Goal: Book appointment/travel/reservation

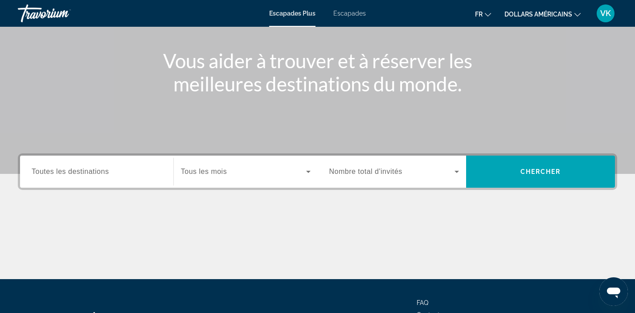
scroll to position [101, 0]
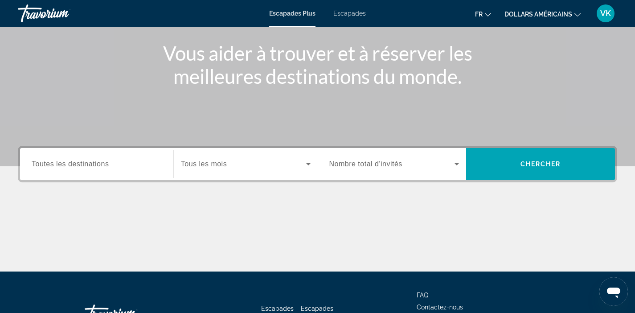
click at [118, 167] on input "Destination Toutes les destinations" at bounding box center [97, 164] width 130 height 11
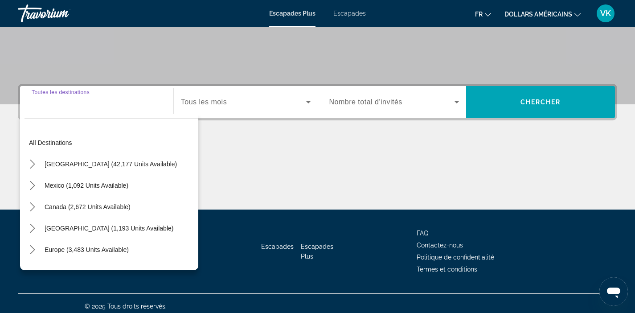
scroll to position [169, 0]
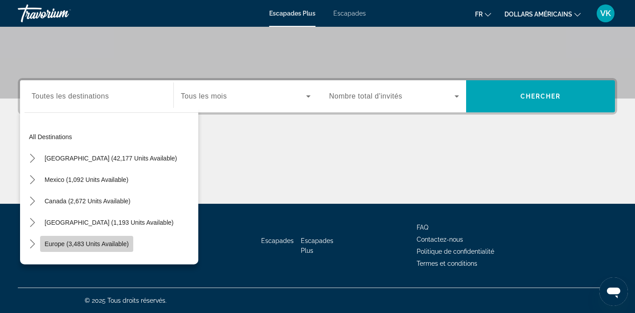
click at [103, 242] on span "Europe (3,483 units available)" at bounding box center [87, 243] width 84 height 7
type input "**********"
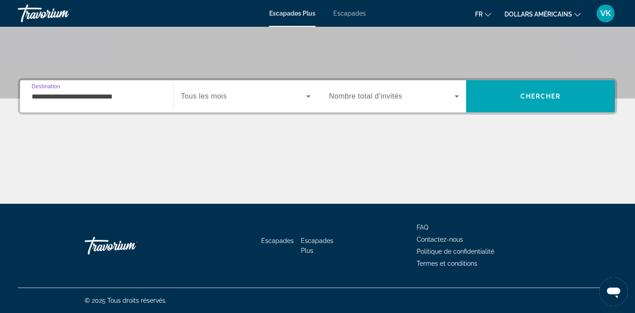
click at [279, 94] on span "Widget de recherche" at bounding box center [243, 96] width 125 height 11
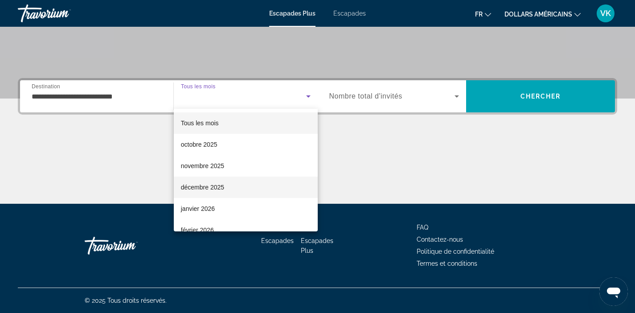
click at [251, 183] on mat-option "décembre 2025" at bounding box center [246, 186] width 144 height 21
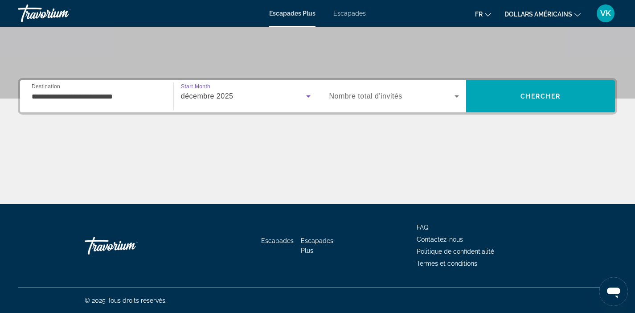
click at [440, 101] on span "Widget de recherche" at bounding box center [392, 96] width 126 height 11
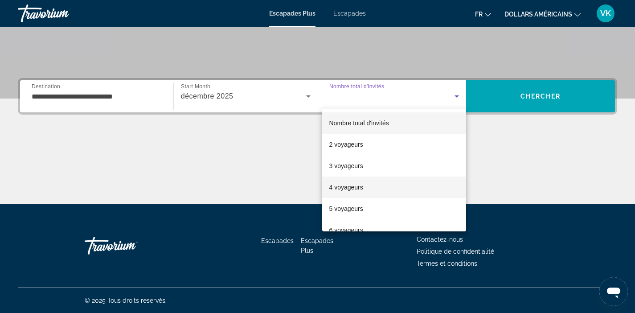
click at [406, 181] on mat-option "4 voyageurs" at bounding box center [394, 186] width 144 height 21
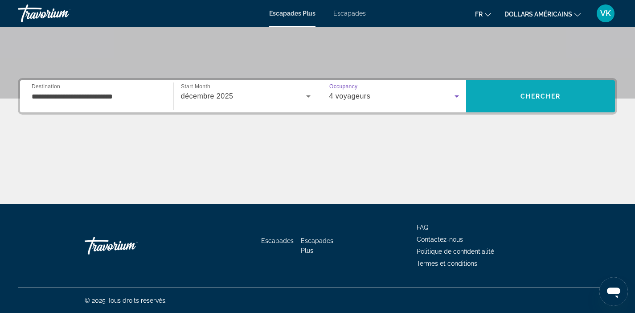
click at [529, 105] on span "Recherche" at bounding box center [540, 96] width 149 height 21
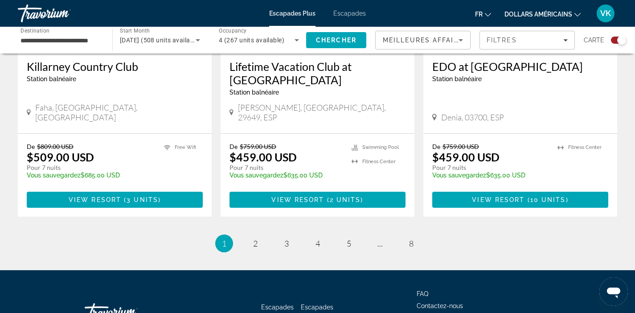
scroll to position [1432, 0]
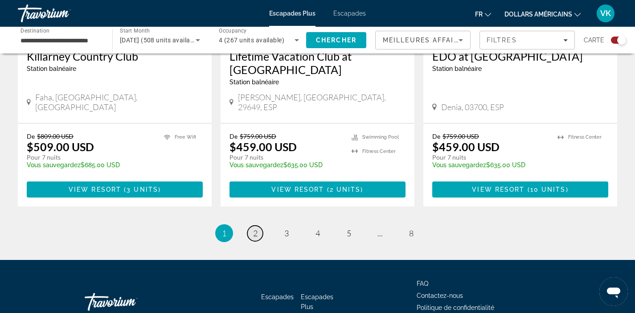
click at [256, 228] on span "2" at bounding box center [255, 233] width 4 height 10
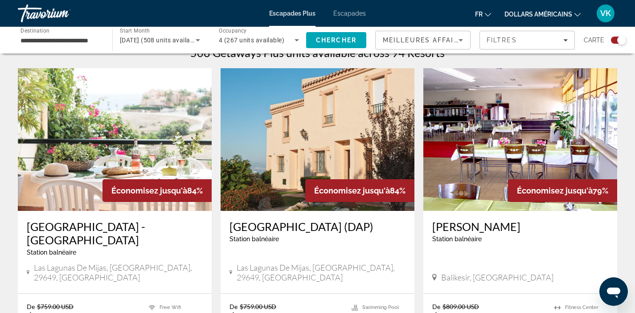
scroll to position [340, 0]
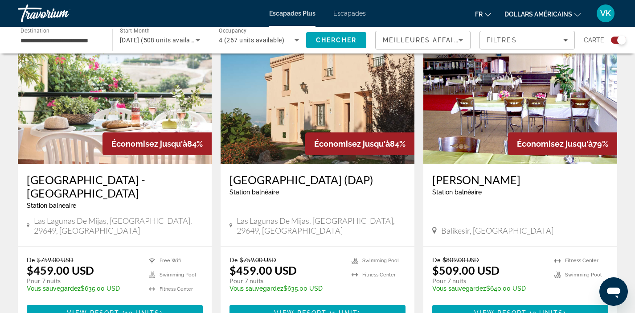
click at [101, 179] on h3 "Ramada Hotel & Suites - Sierra Marina" at bounding box center [115, 186] width 176 height 27
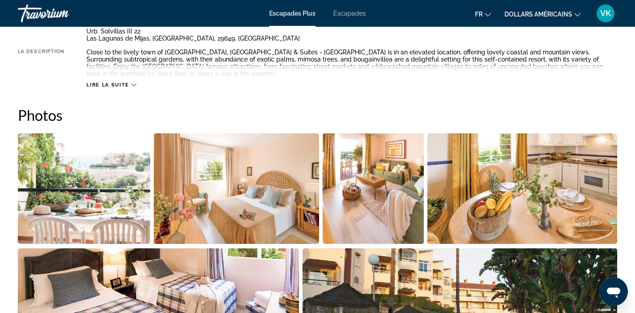
scroll to position [487, 0]
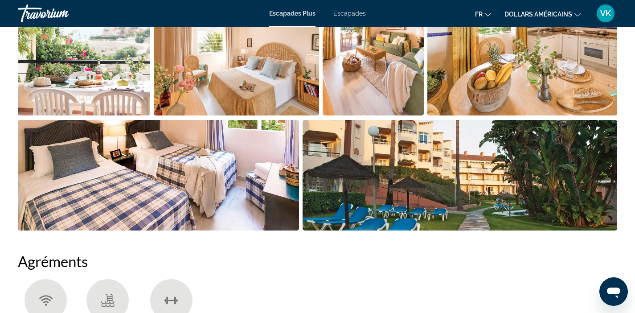
click at [505, 178] on img "Open full-screen image slider" at bounding box center [460, 175] width 315 height 111
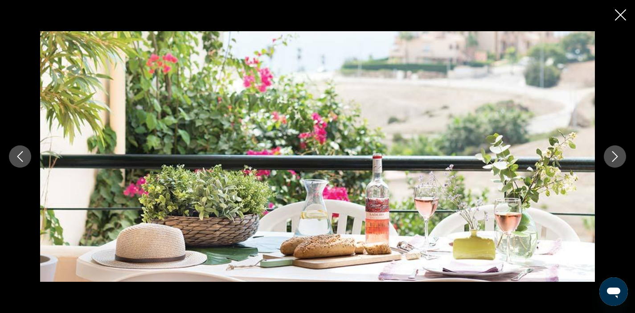
click at [614, 157] on icon "Next image" at bounding box center [615, 156] width 11 height 11
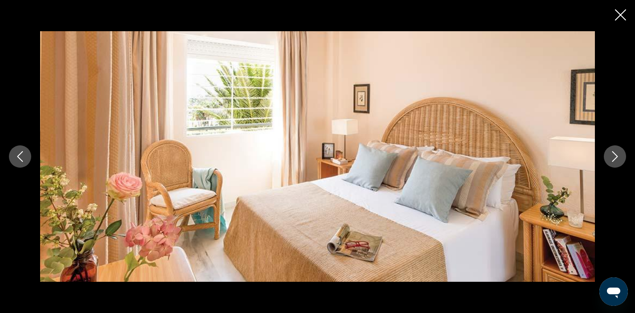
click at [613, 157] on icon "Next image" at bounding box center [615, 156] width 11 height 11
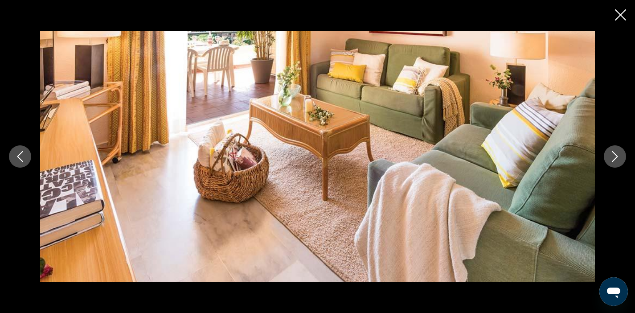
click at [613, 157] on icon "Next image" at bounding box center [615, 156] width 11 height 11
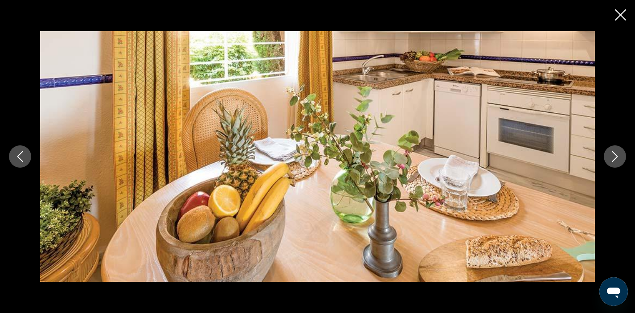
click at [613, 157] on icon "Next image" at bounding box center [615, 156] width 11 height 11
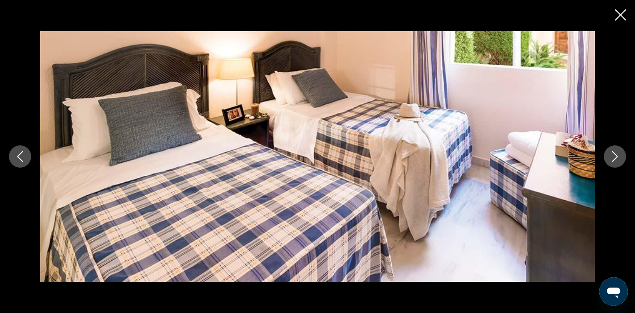
click at [613, 157] on icon "Next image" at bounding box center [615, 156] width 11 height 11
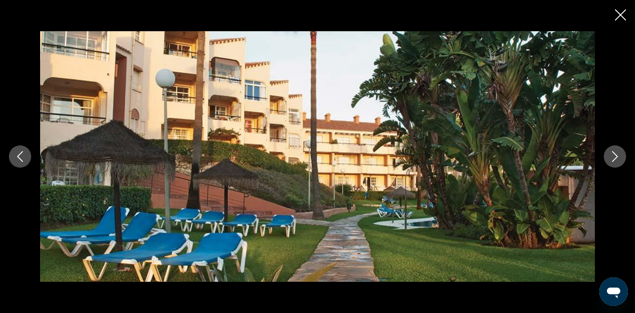
click at [613, 157] on icon "Next image" at bounding box center [615, 156] width 11 height 11
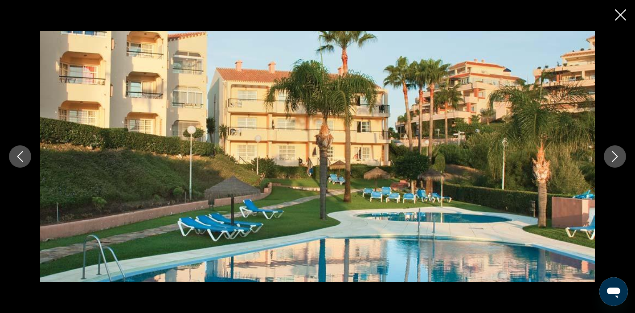
click at [613, 160] on icon "Next image" at bounding box center [615, 156] width 11 height 11
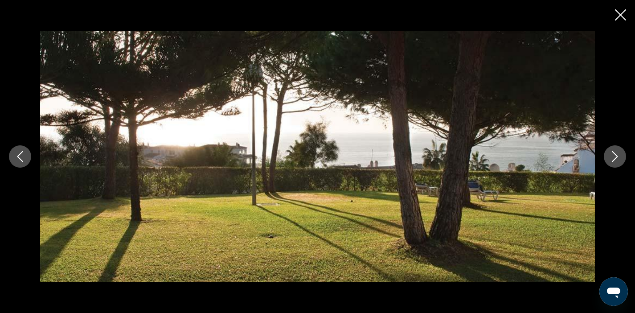
click at [613, 160] on icon "Next image" at bounding box center [615, 156] width 11 height 11
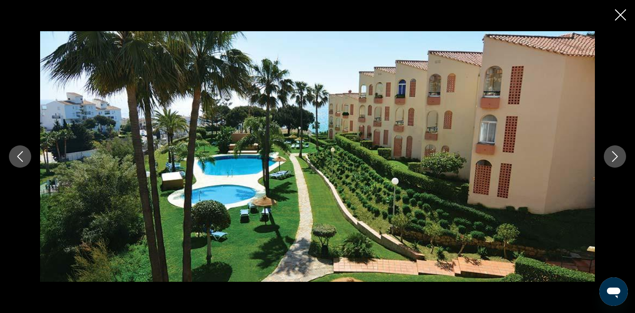
click at [613, 160] on icon "Next image" at bounding box center [615, 156] width 11 height 11
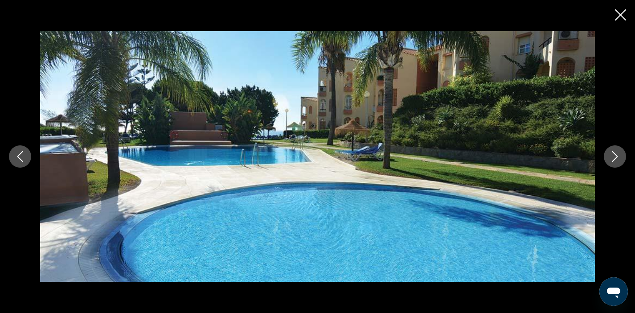
click at [624, 19] on icon "Close slideshow" at bounding box center [620, 14] width 11 height 11
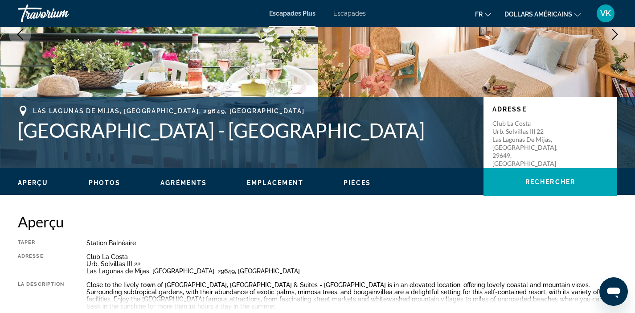
scroll to position [188, 0]
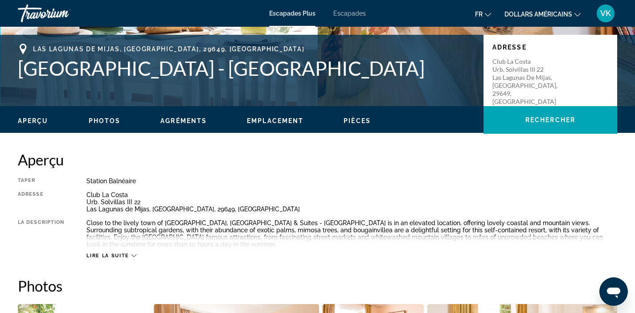
click at [121, 255] on span "Lire la suite" at bounding box center [107, 256] width 42 height 6
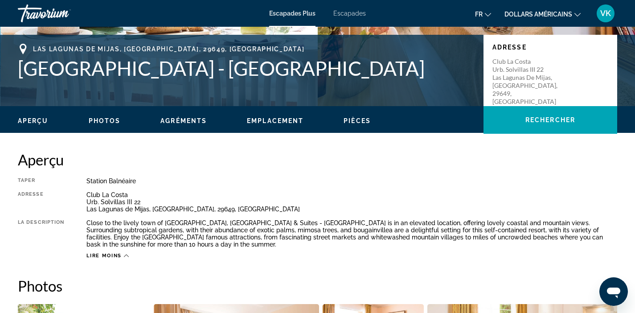
click at [566, 14] on font "dollars américains" at bounding box center [539, 14] width 68 height 7
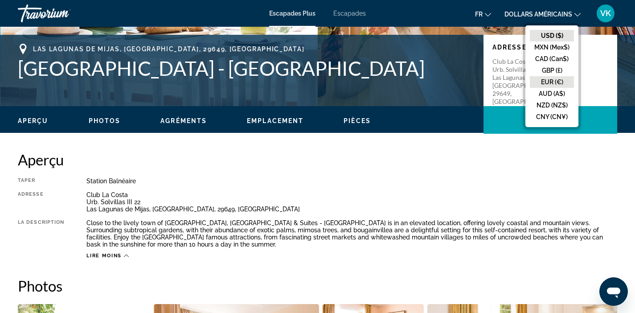
click at [547, 79] on button "EUR (€)" at bounding box center [552, 82] width 44 height 12
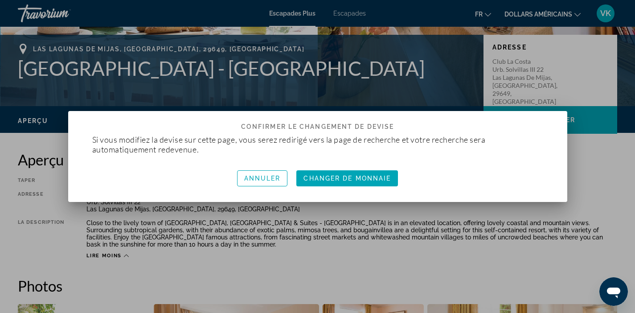
scroll to position [0, 0]
click at [341, 175] on font "Changeur de monnaie" at bounding box center [347, 178] width 93 height 7
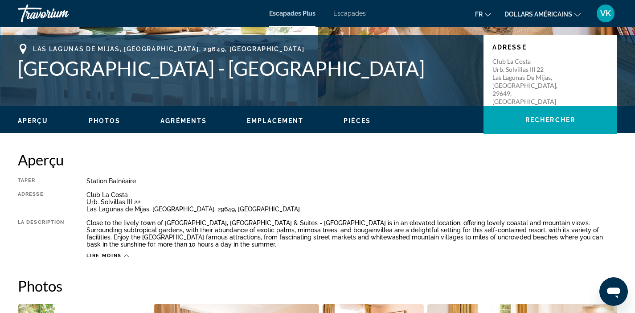
scroll to position [188, 0]
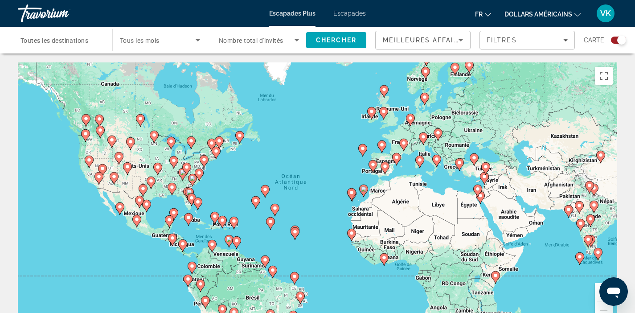
click at [52, 43] on span "Toutes les destinations" at bounding box center [55, 40] width 68 height 7
click at [52, 43] on input "Destination Toutes les destinations" at bounding box center [61, 40] width 80 height 11
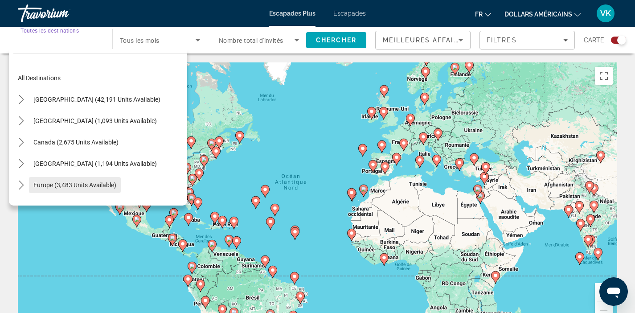
click at [65, 188] on span "Europe (3,483 units available)" at bounding box center [74, 184] width 83 height 7
type input "**********"
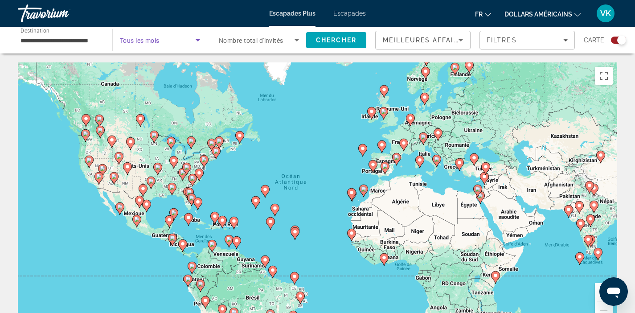
click at [197, 41] on icon "Search widget" at bounding box center [198, 40] width 4 height 2
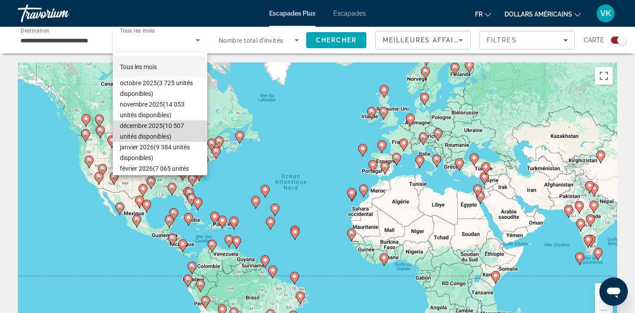
click at [166, 126] on font "(10 507 unités disponibles)" at bounding box center [152, 131] width 64 height 18
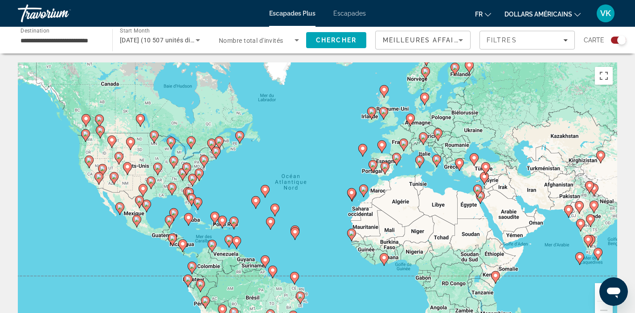
click at [272, 41] on span "Nombre total d'invités" at bounding box center [251, 40] width 65 height 7
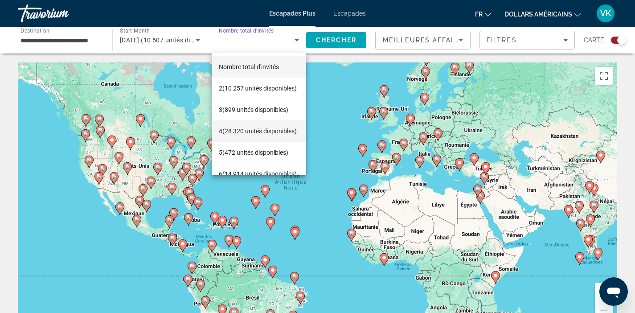
click at [247, 132] on font "(28 320 unités disponibles)" at bounding box center [259, 130] width 74 height 7
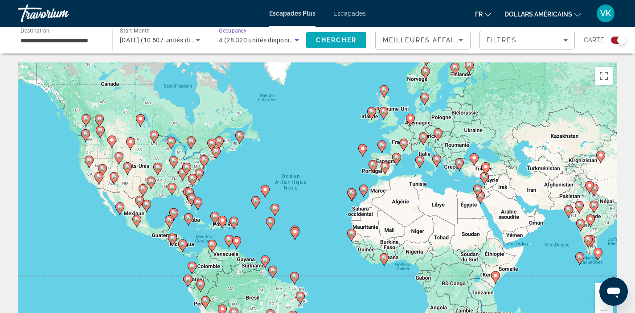
click at [352, 42] on span "Chercher" at bounding box center [336, 40] width 41 height 7
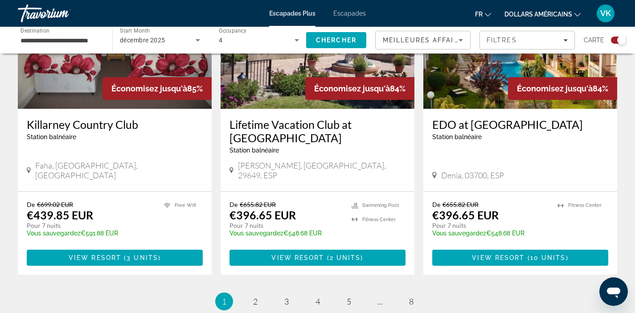
scroll to position [1375, 0]
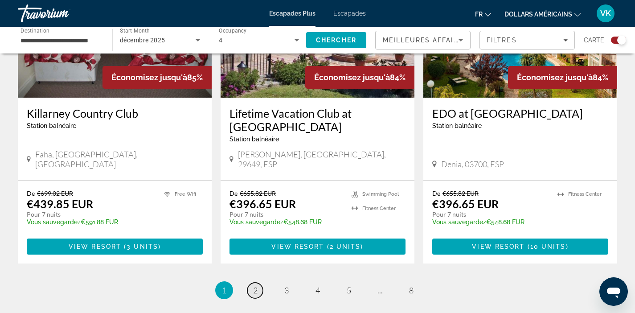
click at [255, 285] on span "2" at bounding box center [255, 290] width 4 height 10
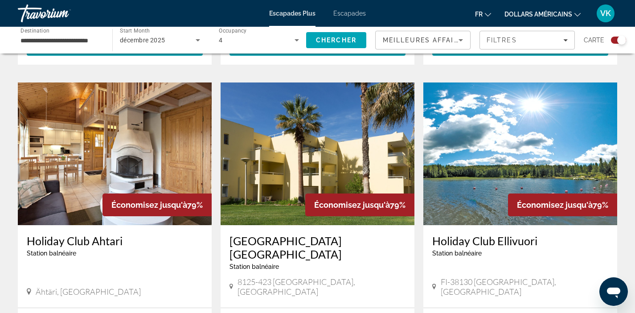
scroll to position [673, 0]
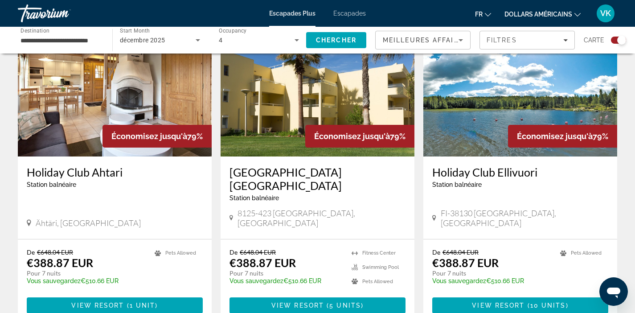
click at [109, 165] on h3 "Holiday Club Ahtari" at bounding box center [115, 171] width 176 height 13
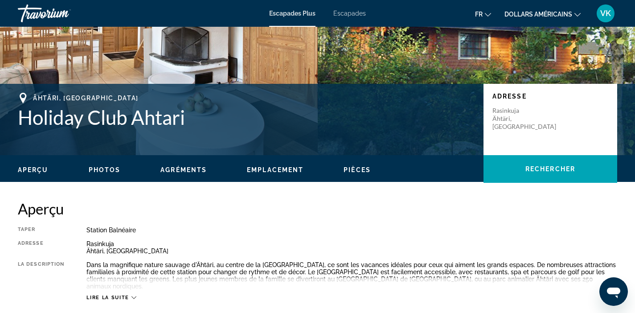
scroll to position [189, 0]
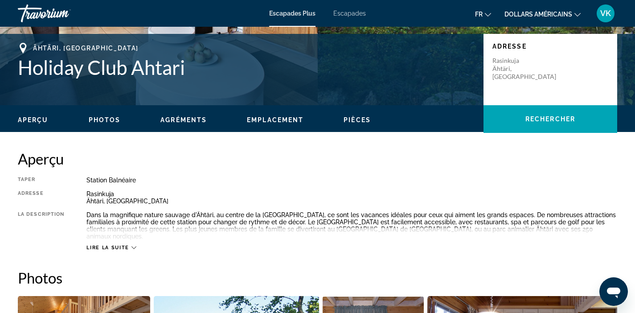
click at [127, 245] on span "Lire la suite" at bounding box center [107, 248] width 42 height 6
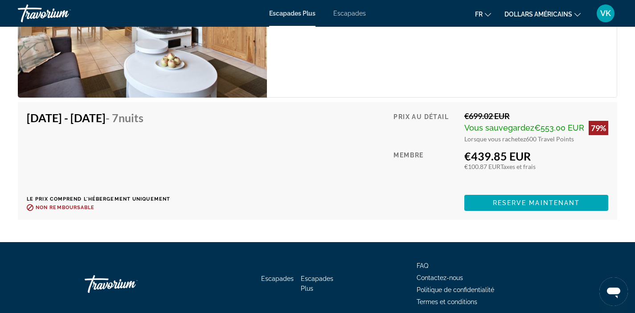
scroll to position [1429, 0]
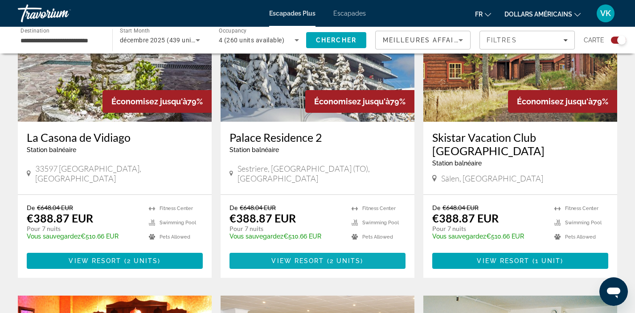
scroll to position [982, 0]
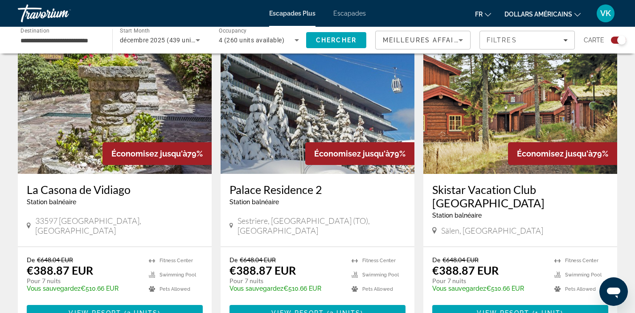
click at [493, 183] on h3 "Skistar Vacation Club Timmerbyn" at bounding box center [520, 196] width 176 height 27
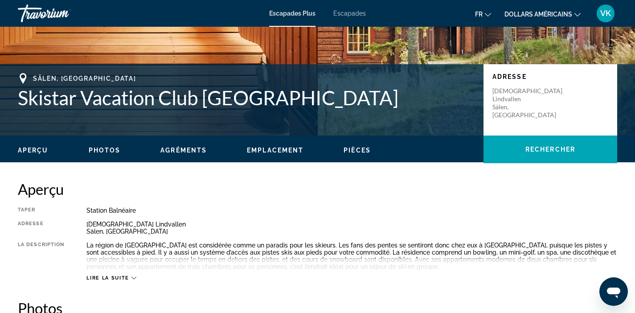
scroll to position [260, 0]
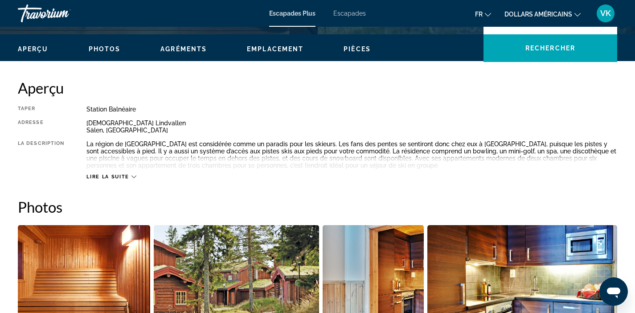
click at [112, 177] on span "Lire la suite" at bounding box center [107, 177] width 42 height 6
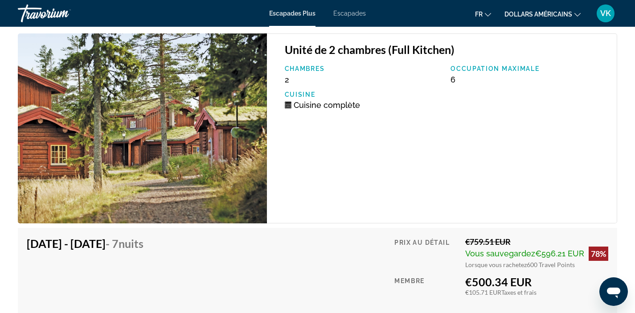
scroll to position [1413, 0]
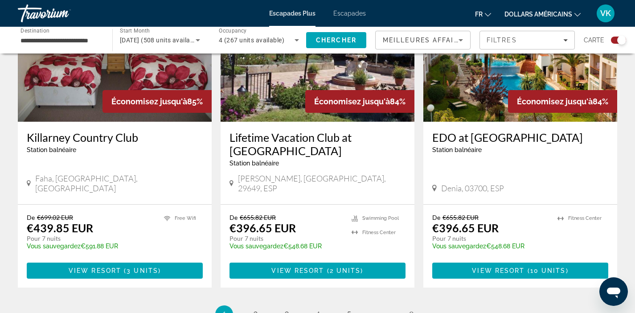
scroll to position [1432, 0]
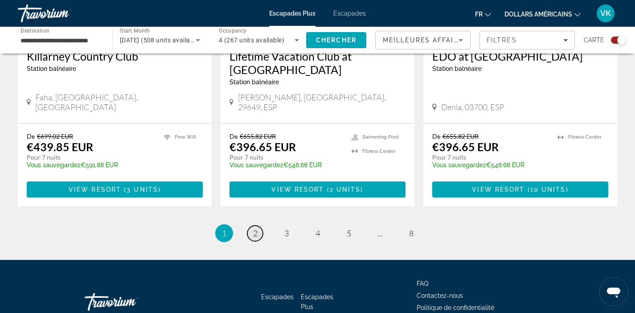
click at [258, 226] on link "page 2" at bounding box center [255, 234] width 16 height 16
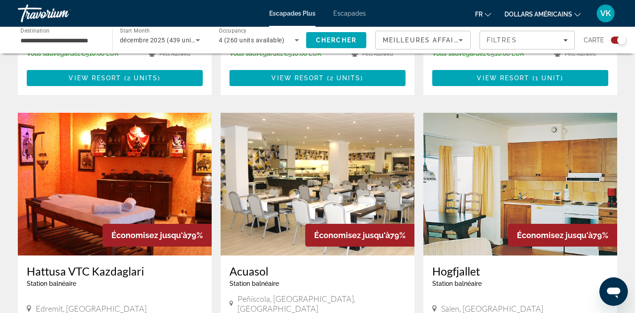
scroll to position [1347, 0]
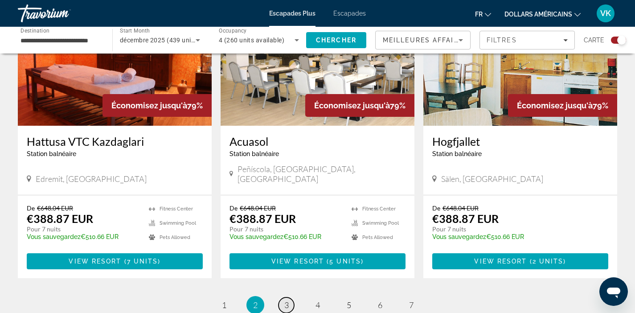
click at [287, 300] on span "3" at bounding box center [286, 305] width 4 height 10
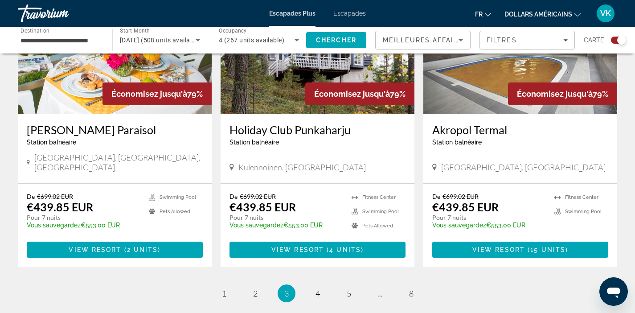
scroll to position [1368, 0]
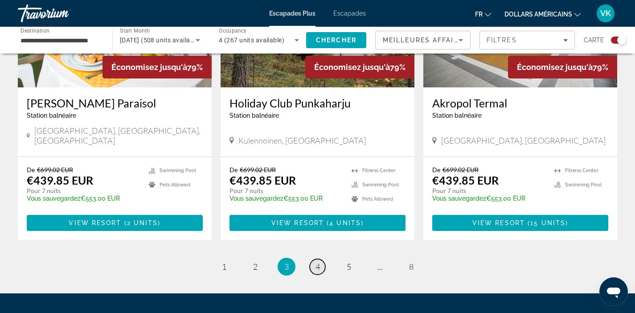
click at [314, 259] on link "page 4" at bounding box center [318, 267] width 16 height 16
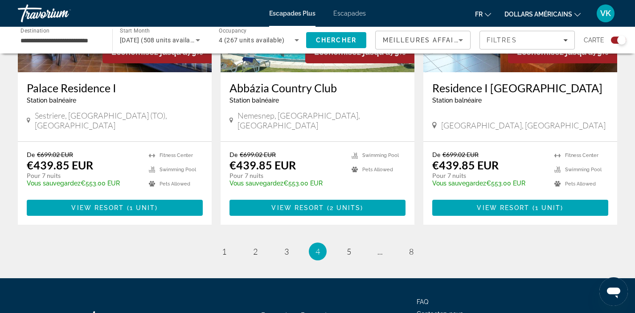
scroll to position [1388, 0]
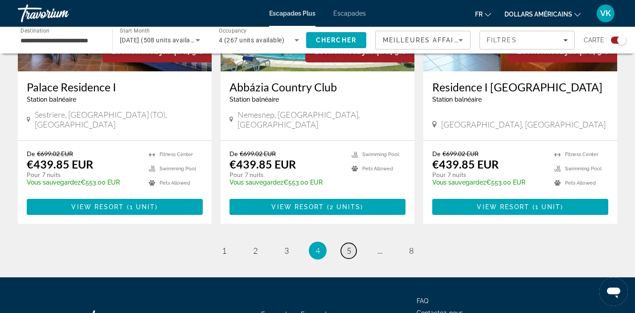
click at [348, 246] on span "5" at bounding box center [349, 251] width 4 height 10
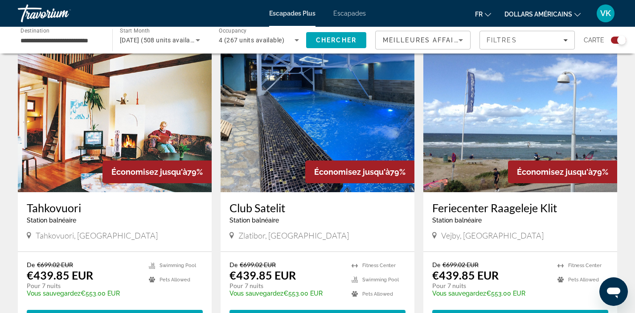
scroll to position [1337, 0]
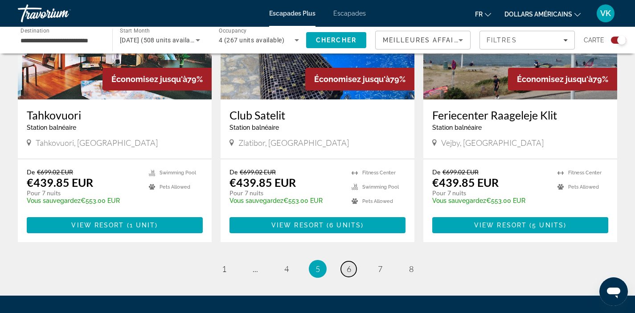
click at [347, 264] on span "6" at bounding box center [349, 269] width 4 height 10
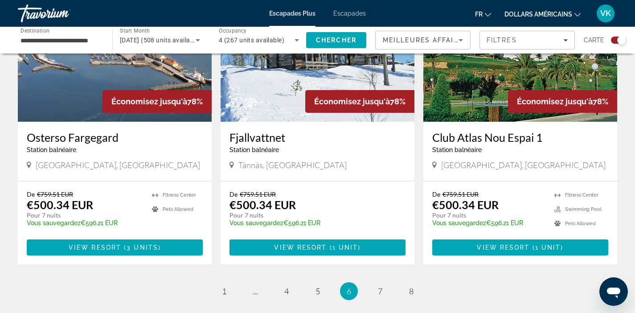
scroll to position [1345, 0]
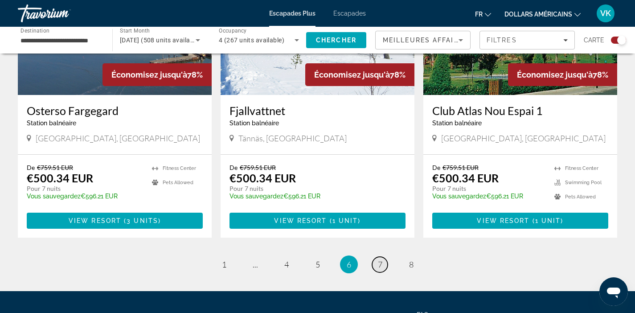
click at [384, 257] on link "page 7" at bounding box center [380, 265] width 16 height 16
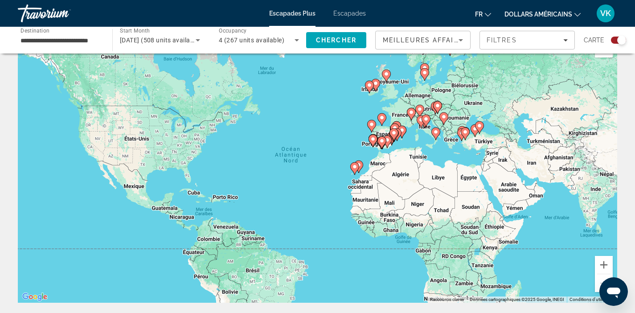
scroll to position [27, 0]
click at [599, 264] on button "Zoom avant" at bounding box center [604, 265] width 18 height 18
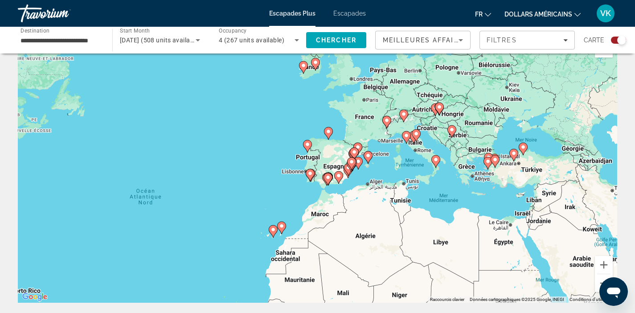
drag, startPoint x: 447, startPoint y: 154, endPoint x: 328, endPoint y: 213, distance: 133.5
click at [328, 213] on div "Pour activer le glissement avec le clavier, appuyez sur Alt+Entrée. Une fois ce…" at bounding box center [317, 168] width 599 height 267
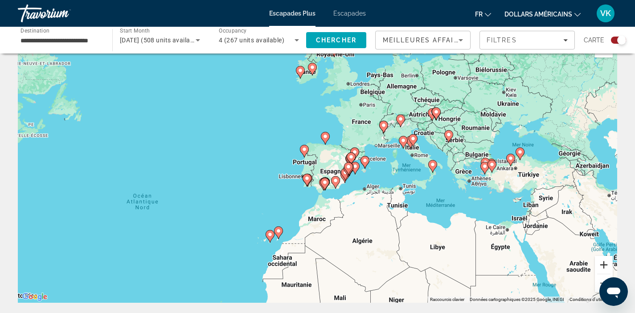
click at [610, 267] on button "Zoom avant" at bounding box center [604, 265] width 18 height 18
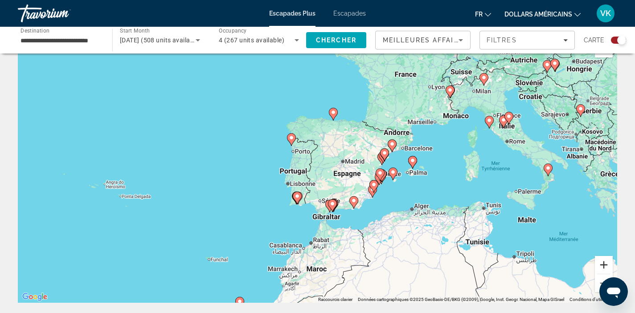
click at [604, 265] on button "Zoom avant" at bounding box center [604, 265] width 18 height 18
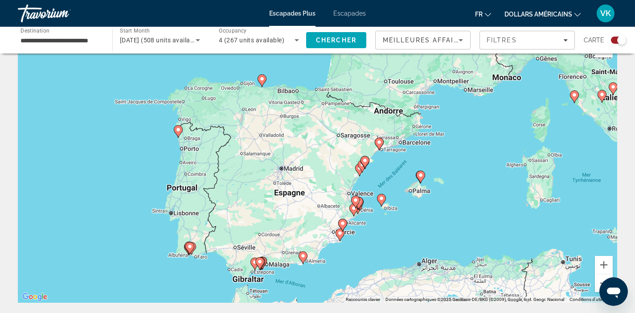
drag, startPoint x: 463, startPoint y: 242, endPoint x: 377, endPoint y: 256, distance: 86.8
click at [377, 256] on div "Pour activer le glissement avec le clavier, appuyez sur Alt+Entrée. Une fois ce…" at bounding box center [317, 168] width 599 height 267
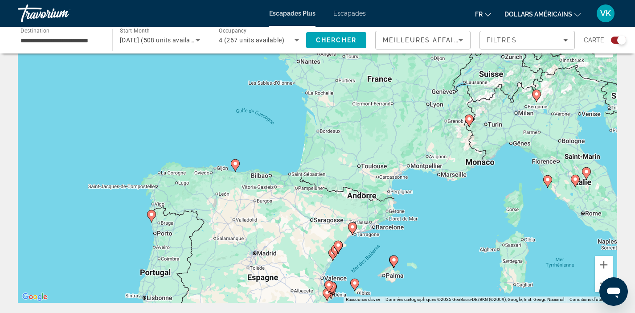
drag, startPoint x: 447, startPoint y: 159, endPoint x: 426, endPoint y: 241, distance: 84.6
click at [420, 245] on div "Pour activer le glissement avec le clavier, appuyez sur Alt+Entrée. Une fois ce…" at bounding box center [317, 168] width 599 height 267
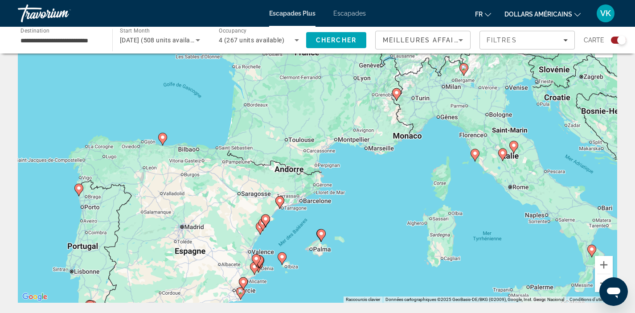
drag, startPoint x: 447, startPoint y: 182, endPoint x: 375, endPoint y: 156, distance: 76.0
click at [374, 156] on div "Pour activer le glissement avec le clavier, appuyez sur Alt+Entrée. Une fois ce…" at bounding box center [317, 168] width 599 height 267
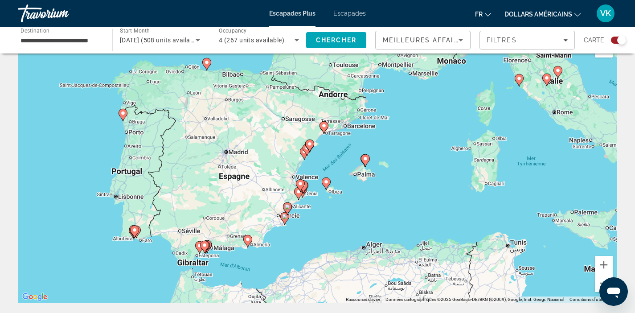
drag, startPoint x: 401, startPoint y: 220, endPoint x: 443, endPoint y: 143, distance: 88.1
click at [443, 143] on div "Pour activer le glissement avec le clavier, appuyez sur Alt+Entrée. Une fois ce…" at bounding box center [317, 168] width 599 height 267
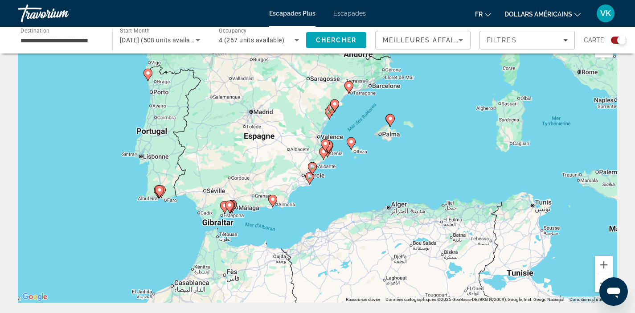
drag, startPoint x: 408, startPoint y: 195, endPoint x: 433, endPoint y: 152, distance: 49.5
click at [433, 152] on div "Pour activer le glissement avec le clavier, appuyez sur Alt+Entrée. Une fois ce…" at bounding box center [317, 168] width 599 height 267
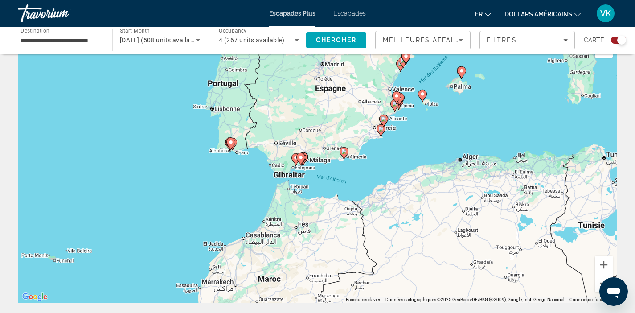
drag, startPoint x: 308, startPoint y: 207, endPoint x: 372, endPoint y: 160, distance: 79.7
click at [372, 160] on div "Pour activer le glissement avec le clavier, appuyez sur Alt+Entrée. Une fois ce…" at bounding box center [317, 168] width 599 height 267
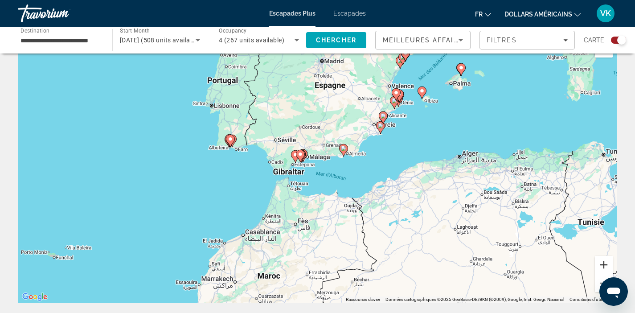
click at [605, 263] on button "Zoom avant" at bounding box center [604, 265] width 18 height 18
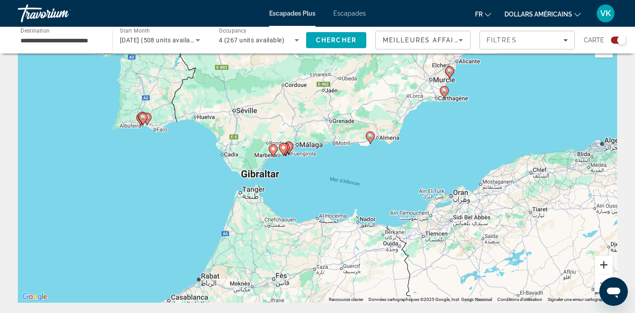
click at [604, 263] on button "Zoom avant" at bounding box center [604, 265] width 18 height 18
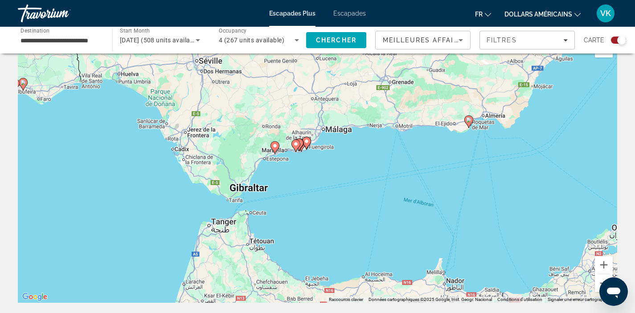
drag, startPoint x: 340, startPoint y: 186, endPoint x: 377, endPoint y: 191, distance: 36.5
click at [386, 195] on div "Pour activer le glissement avec le clavier, appuyez sur Alt+Entrée. Une fois ce…" at bounding box center [317, 168] width 599 height 267
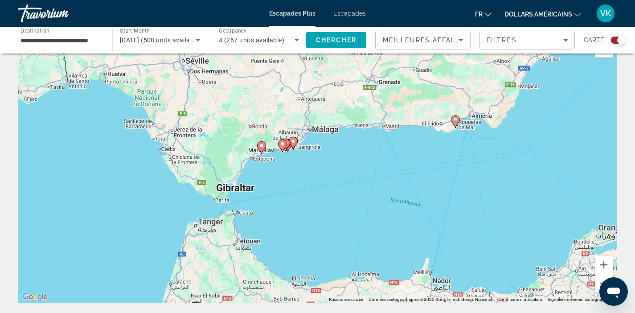
click at [285, 144] on icon "Contenu principal" at bounding box center [282, 146] width 8 height 12
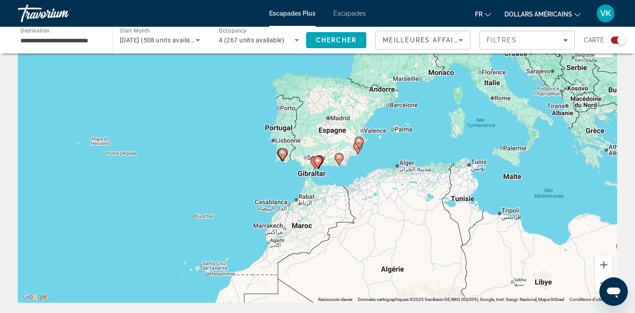
click at [319, 157] on icon "Contenu principal" at bounding box center [317, 162] width 8 height 12
type input "**********"
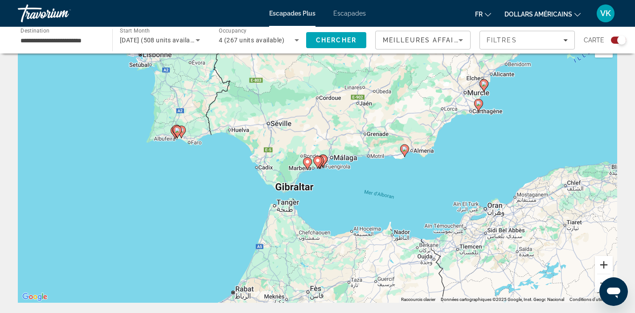
click at [606, 262] on button "Zoom avant" at bounding box center [604, 265] width 18 height 18
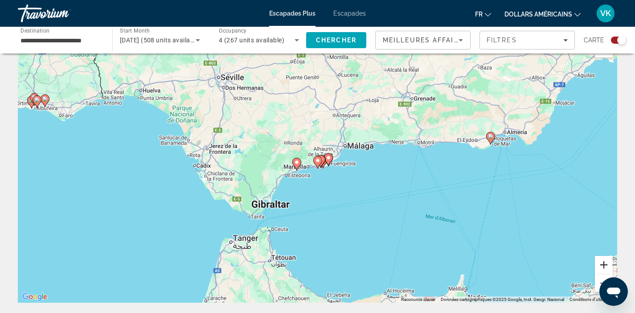
click at [606, 262] on button "Zoom avant" at bounding box center [604, 265] width 18 height 18
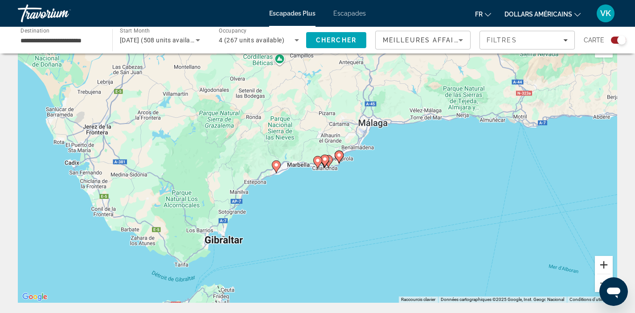
click at [606, 262] on button "Zoom avant" at bounding box center [604, 265] width 18 height 18
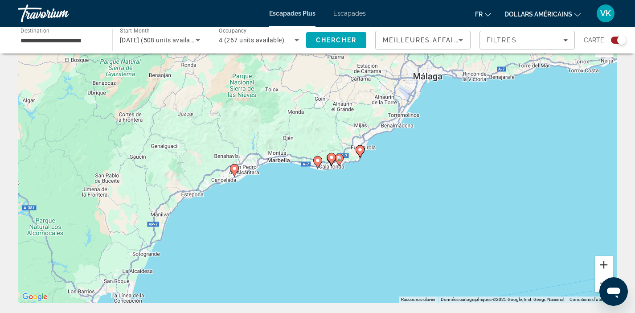
click at [606, 262] on button "Zoom avant" at bounding box center [604, 265] width 18 height 18
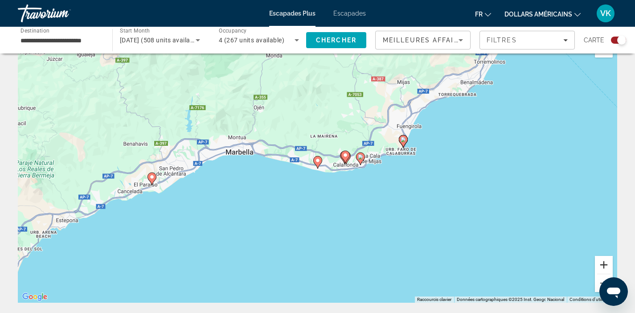
click at [600, 266] on button "Zoom avant" at bounding box center [604, 265] width 18 height 18
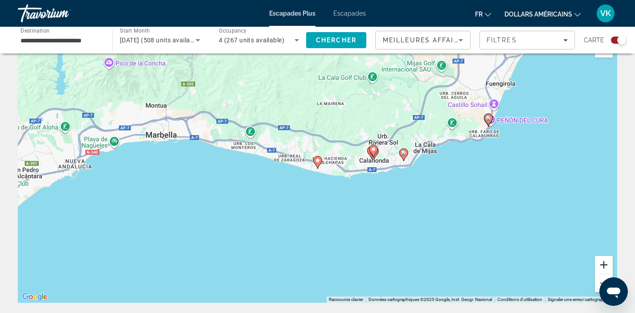
click at [599, 263] on button "Zoom avant" at bounding box center [604, 265] width 18 height 18
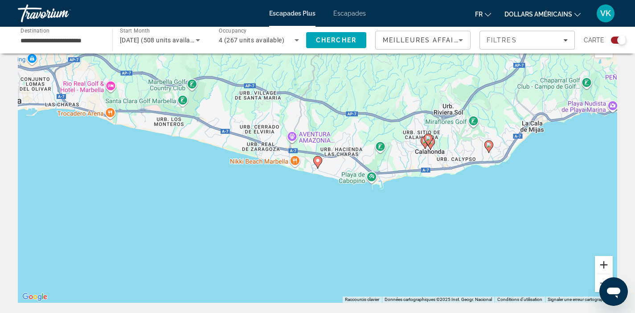
click at [599, 263] on button "Zoom avant" at bounding box center [604, 265] width 18 height 18
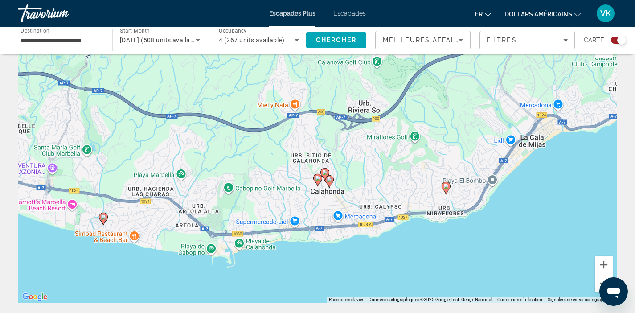
drag, startPoint x: 430, startPoint y: 171, endPoint x: 284, endPoint y: 203, distance: 149.3
click at [257, 218] on div "Pour activer le glissement avec le clavier, appuyez sur Alt+Entrée. Une fois ce…" at bounding box center [317, 168] width 599 height 267
click at [601, 265] on button "Zoom avant" at bounding box center [604, 265] width 18 height 18
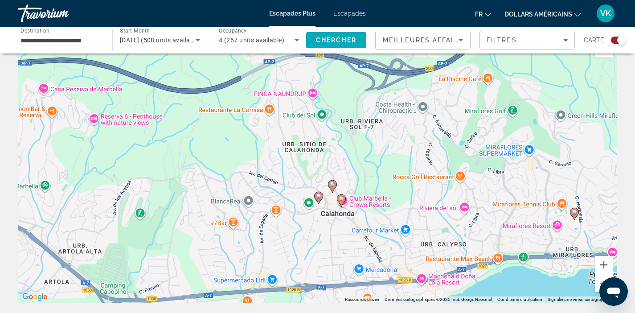
click at [329, 43] on span "Chercher" at bounding box center [336, 40] width 41 height 7
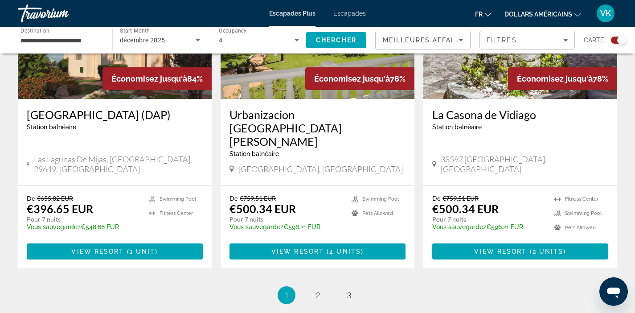
scroll to position [1391, 0]
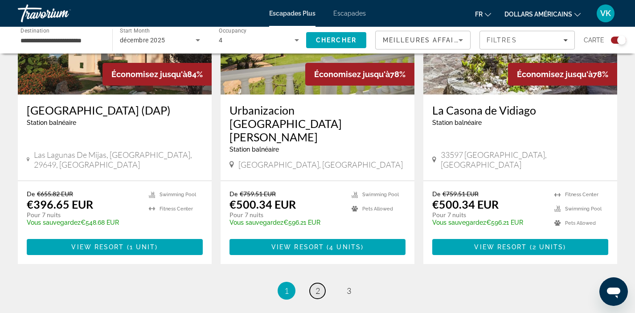
click at [319, 286] on span "2" at bounding box center [318, 291] width 4 height 10
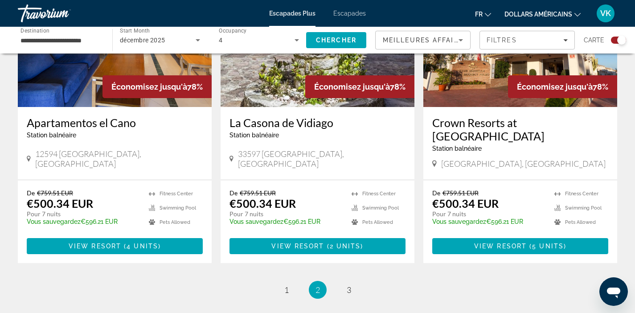
scroll to position [1419, 0]
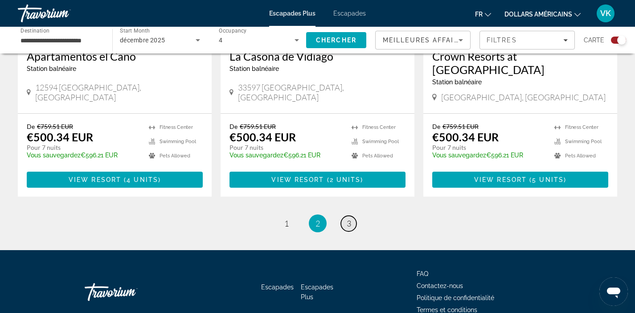
click at [348, 218] on span "3" at bounding box center [349, 223] width 4 height 10
